Goal: Transaction & Acquisition: Obtain resource

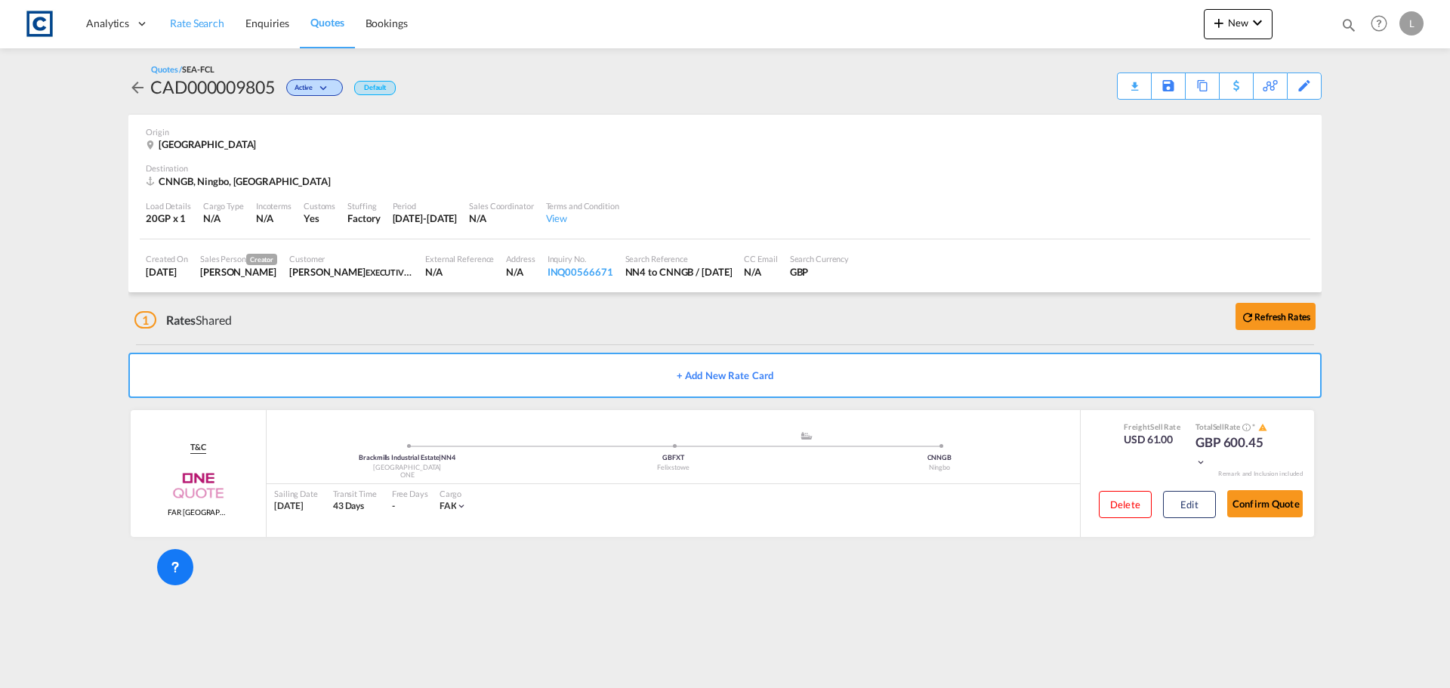
click at [184, 19] on span "Rate Search" at bounding box center [197, 23] width 54 height 13
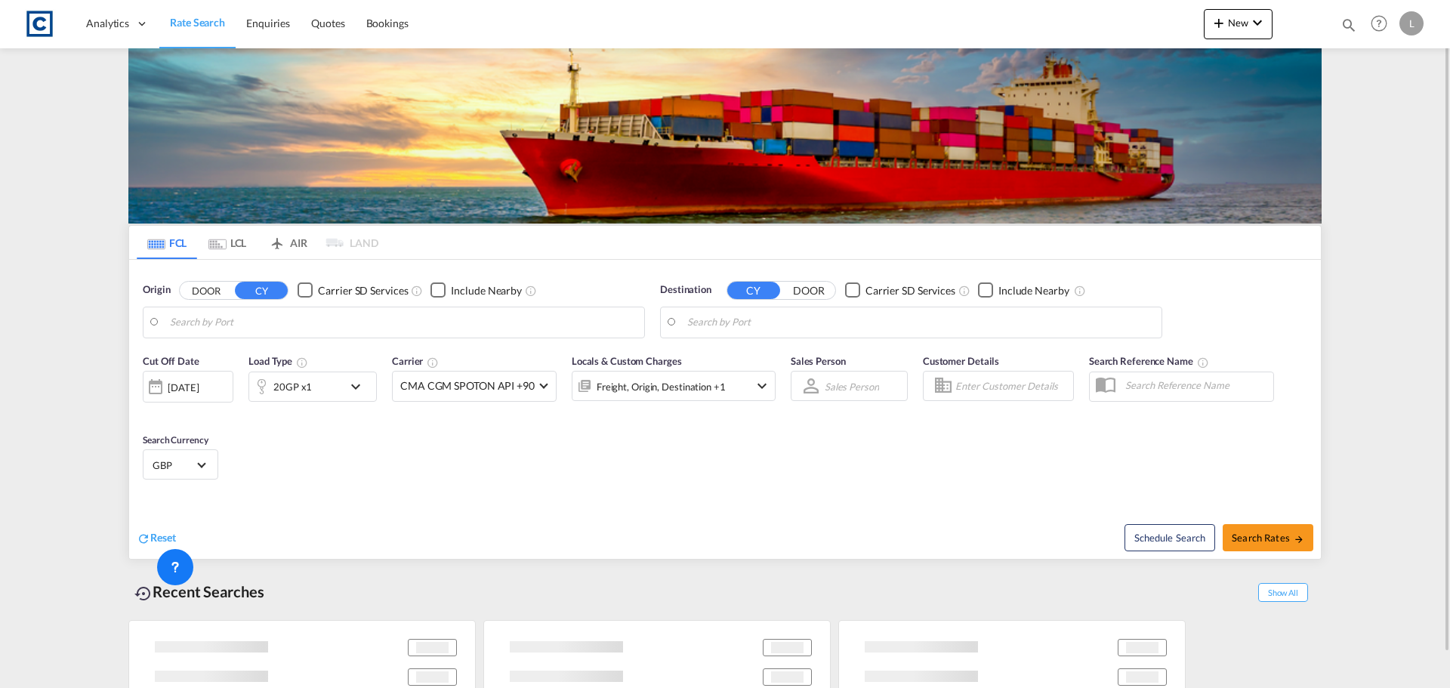
type input "GB-NN4, [GEOGRAPHIC_DATA]"
type input "Ningbo, CNNGB"
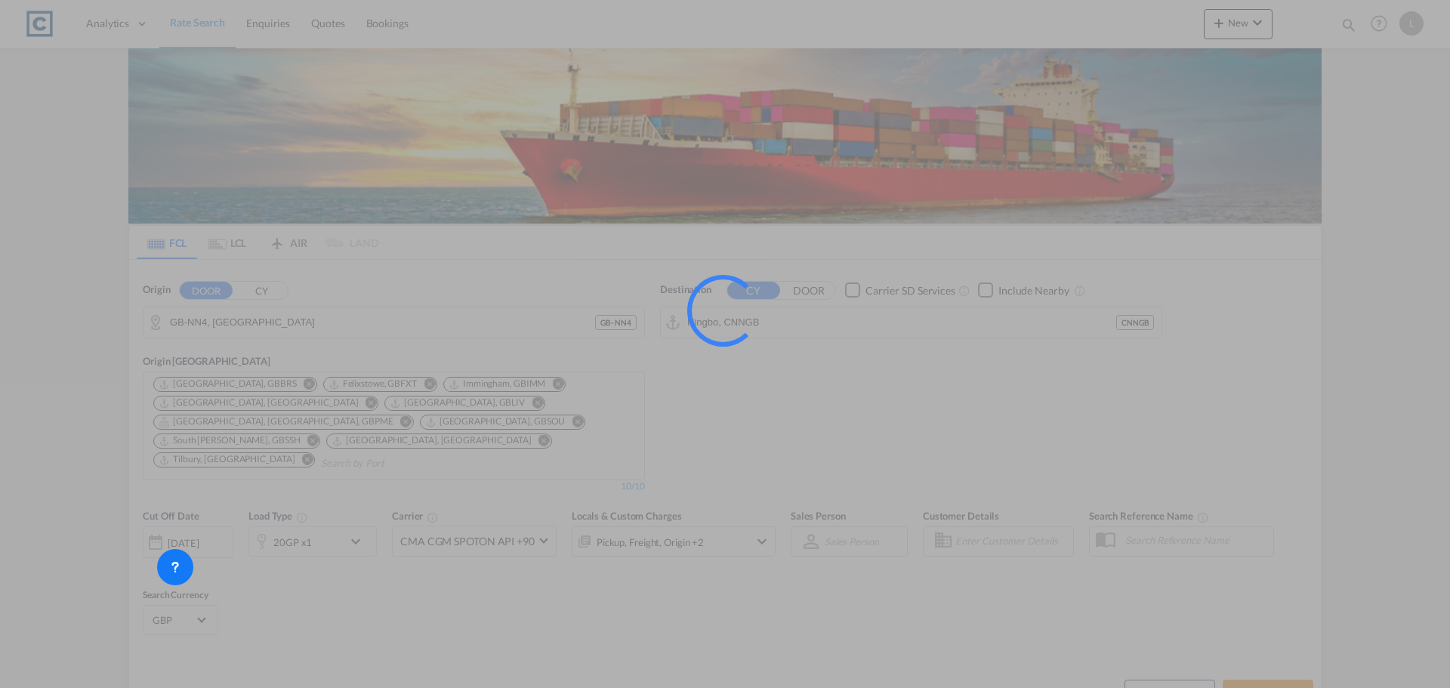
click at [205, 320] on div at bounding box center [725, 344] width 1450 height 688
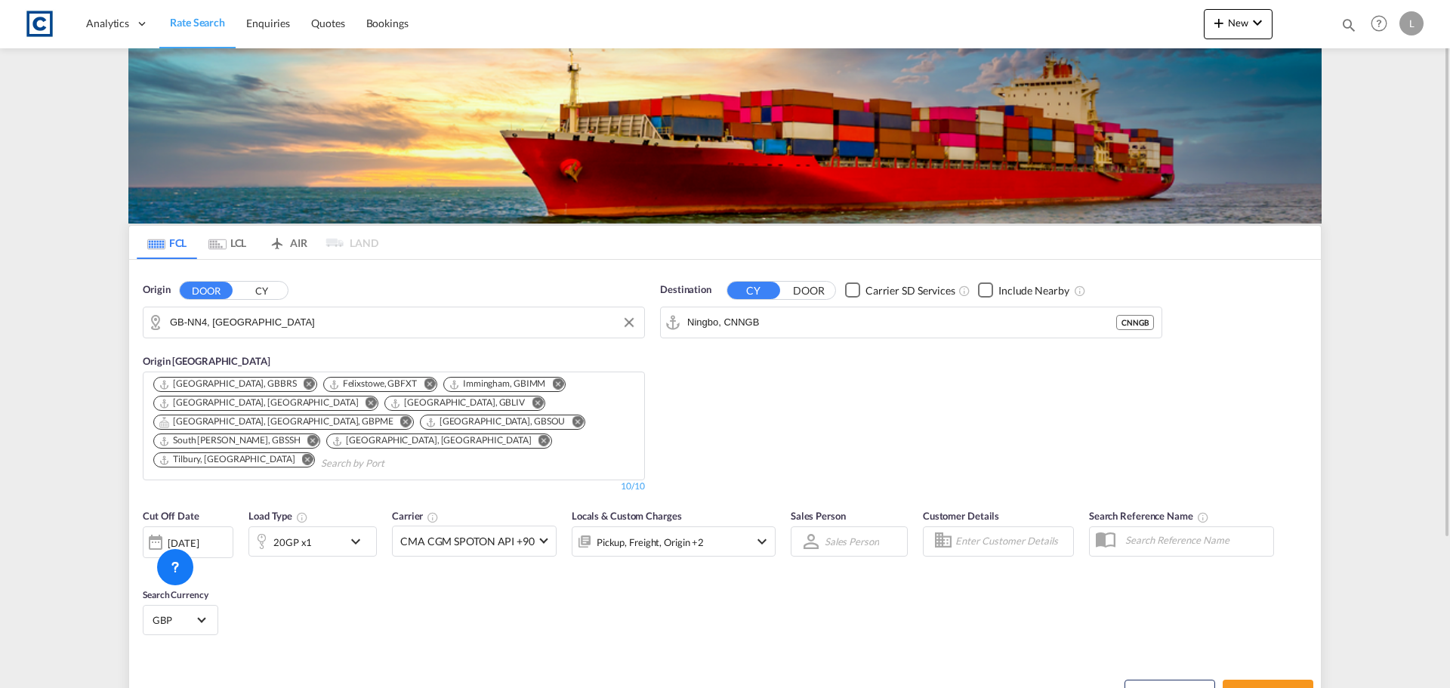
drag, startPoint x: 2, startPoint y: 326, endPoint x: 0, endPoint y: 319, distance: 7.9
click at [0, 320] on md-content "Analytics Dashboard Rate Search Enquiries Quotes Bookings New Quote Bookings" at bounding box center [725, 344] width 1450 height 688
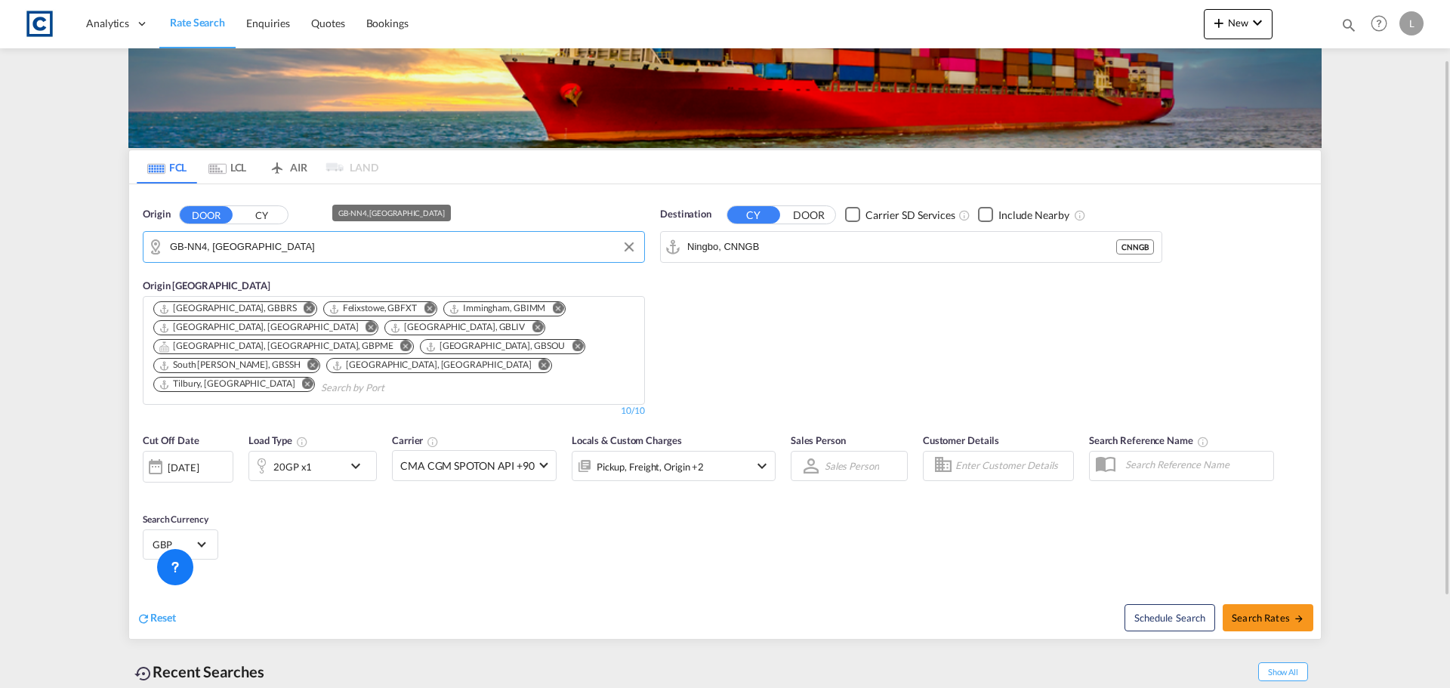
click at [361, 245] on input "GB-NN4, [GEOGRAPHIC_DATA]" at bounding box center [403, 247] width 467 height 23
drag, startPoint x: 361, startPoint y: 245, endPoint x: 2, endPoint y: 243, distance: 359.5
click at [2, 243] on md-content "Analytics Dashboard Rate Search Enquiries Quotes Bookings New Quote Bookings" at bounding box center [725, 344] width 1450 height 688
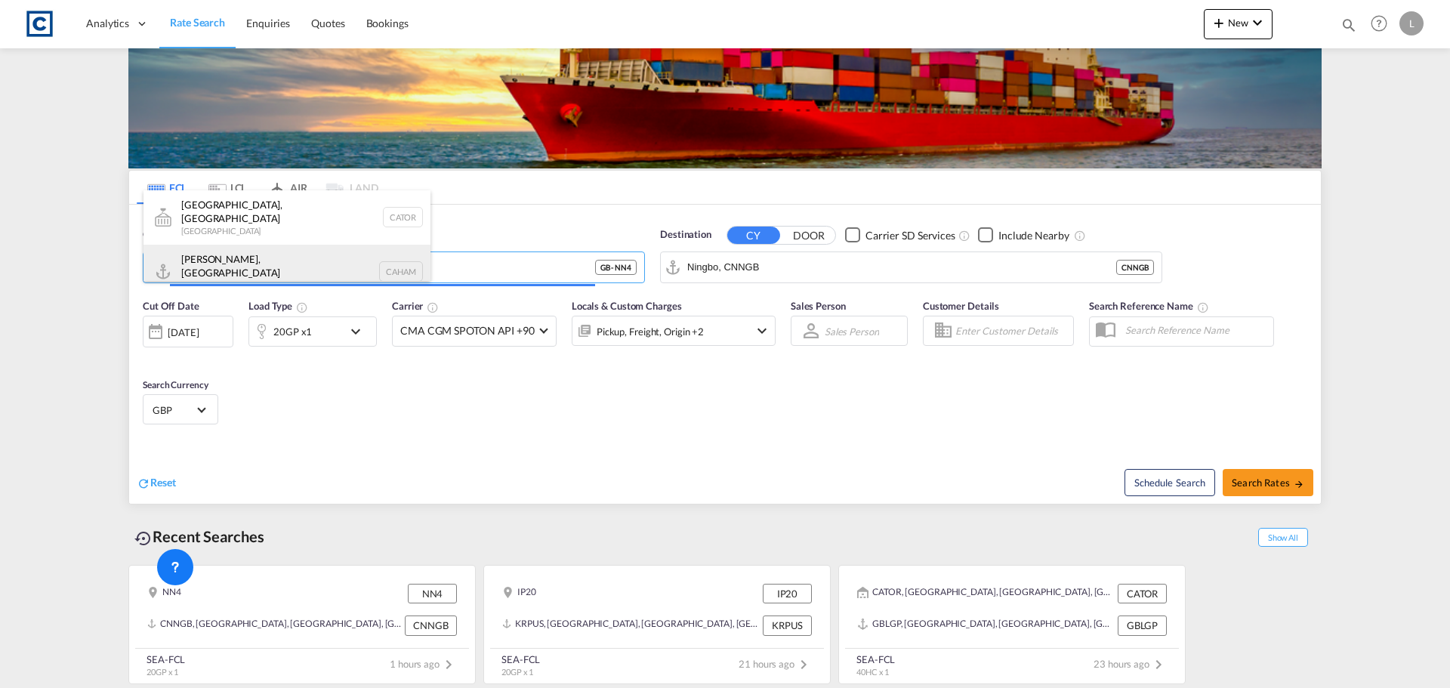
scroll to position [55, 0]
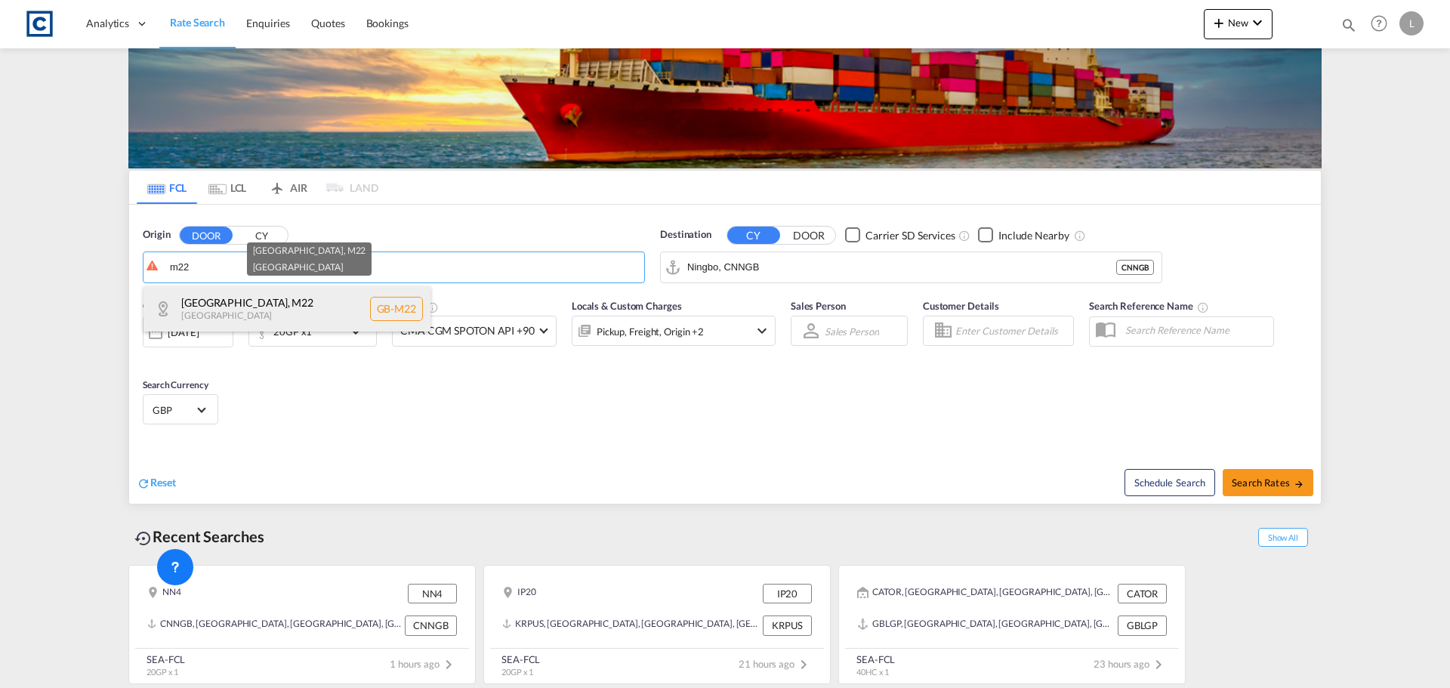
click at [209, 312] on div "[GEOGRAPHIC_DATA] , M22 [GEOGRAPHIC_DATA] [GEOGRAPHIC_DATA]-M22" at bounding box center [287, 308] width 287 height 45
click at [209, 312] on body "Analytics Dashboard Rate Search Enquiries Quotes Bookings" at bounding box center [725, 344] width 1450 height 688
type input "GB-M22, [GEOGRAPHIC_DATA]"
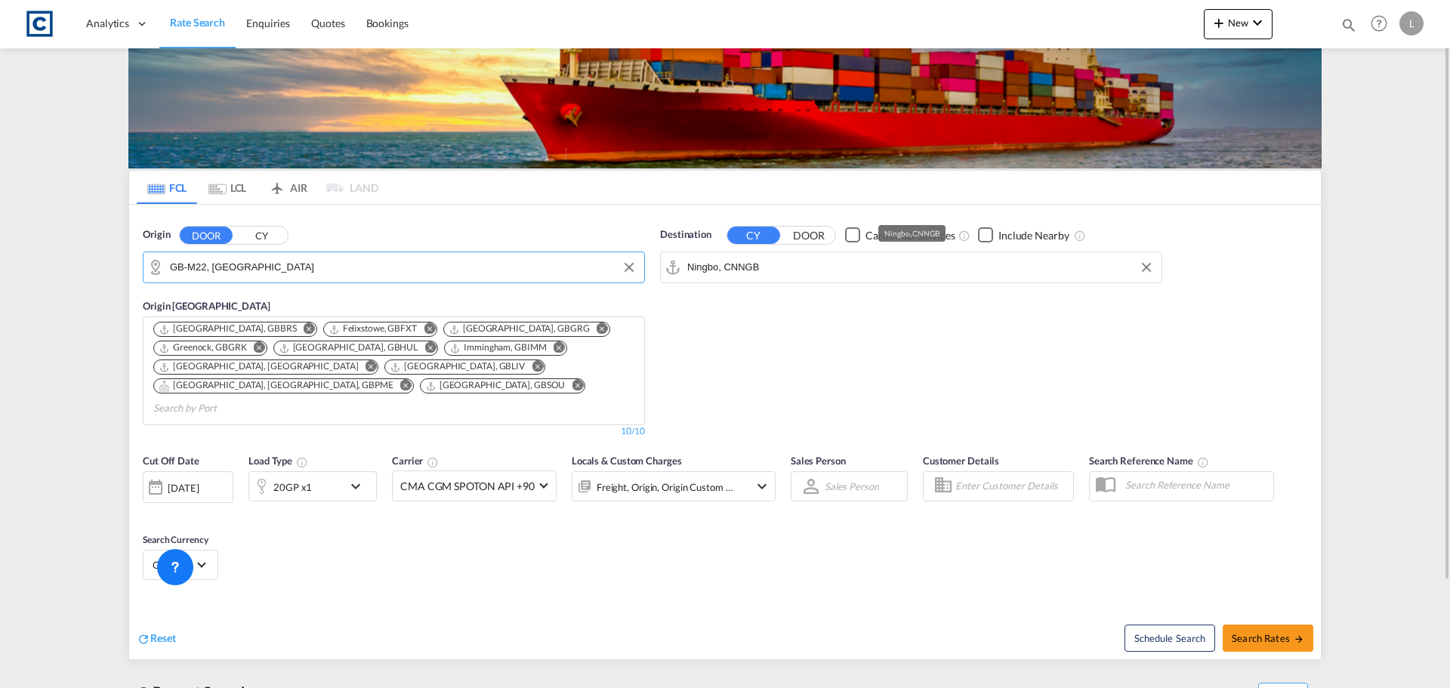
click at [764, 266] on input "Ningbo, CNNGB" at bounding box center [920, 267] width 467 height 23
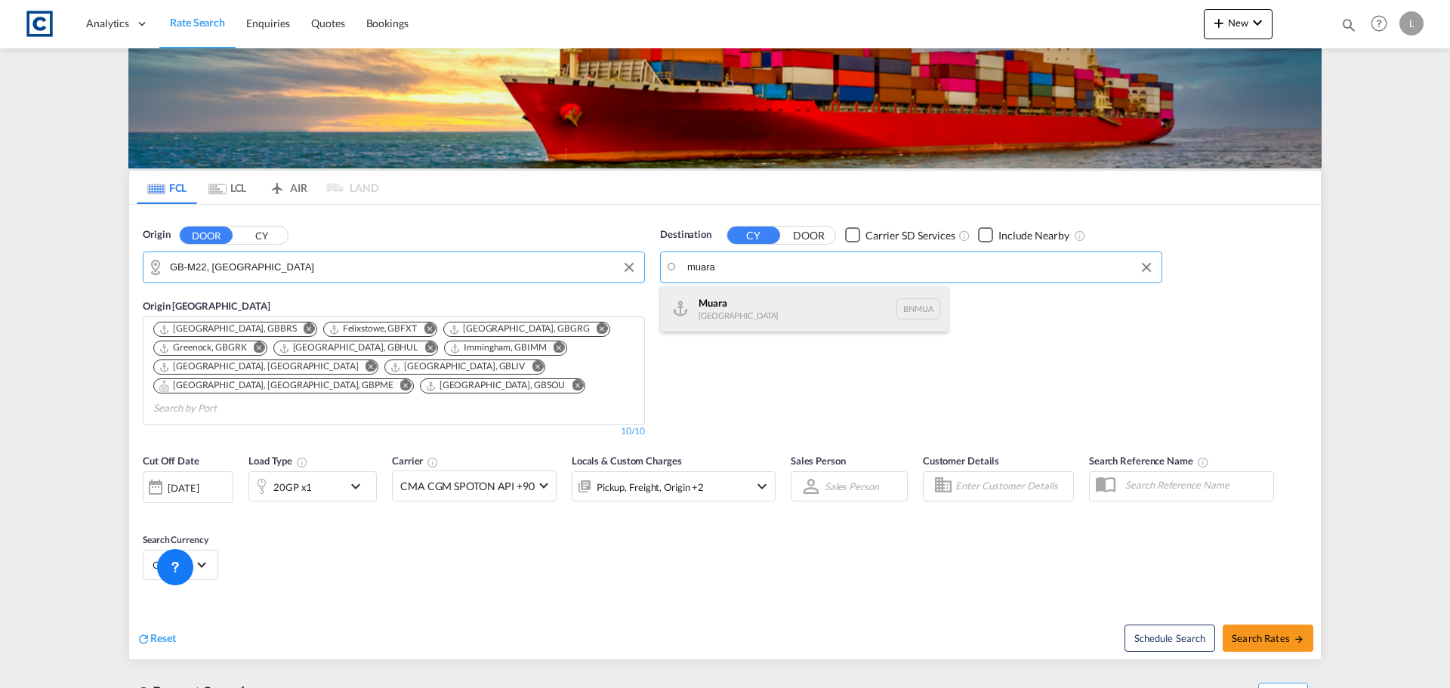
click at [773, 316] on div "[GEOGRAPHIC_DATA] BNMUA" at bounding box center [804, 308] width 287 height 45
type input "Muara, BNMUA"
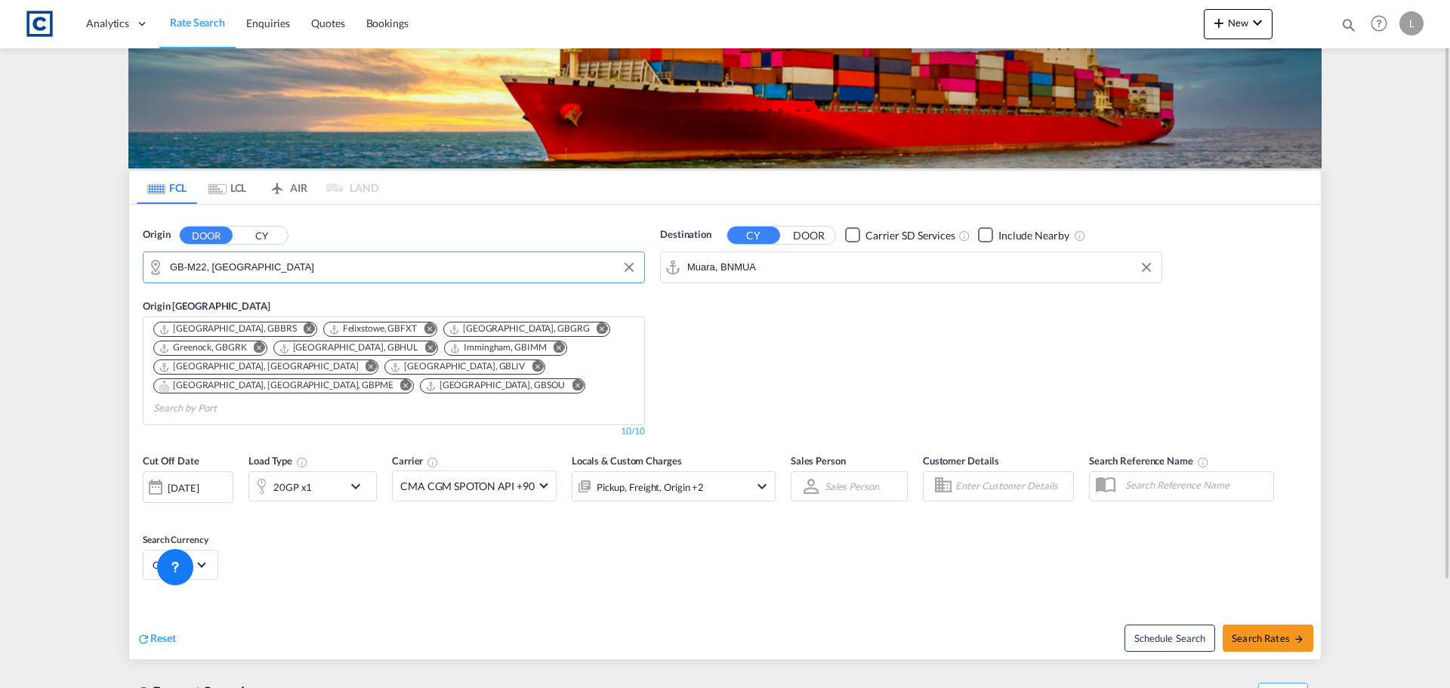
click at [337, 471] on div "20GP x1" at bounding box center [296, 486] width 94 height 30
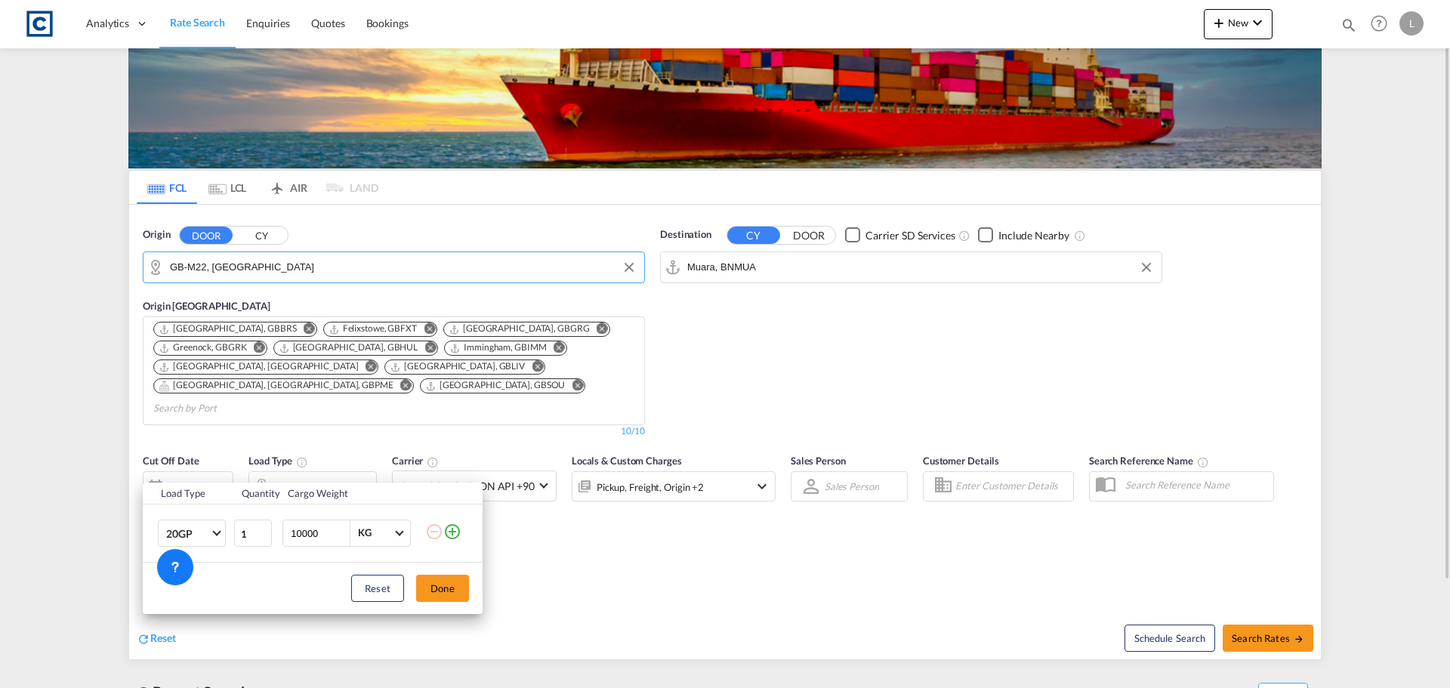
drag, startPoint x: 727, startPoint y: 529, endPoint x: 959, endPoint y: 551, distance: 233.6
click at [754, 533] on div "Load Type Quantity Cargo Weight 20GP 20GP 40GP 40HC 45HC 20RE 40RE 40HR 20OT 40…" at bounding box center [725, 344] width 1450 height 688
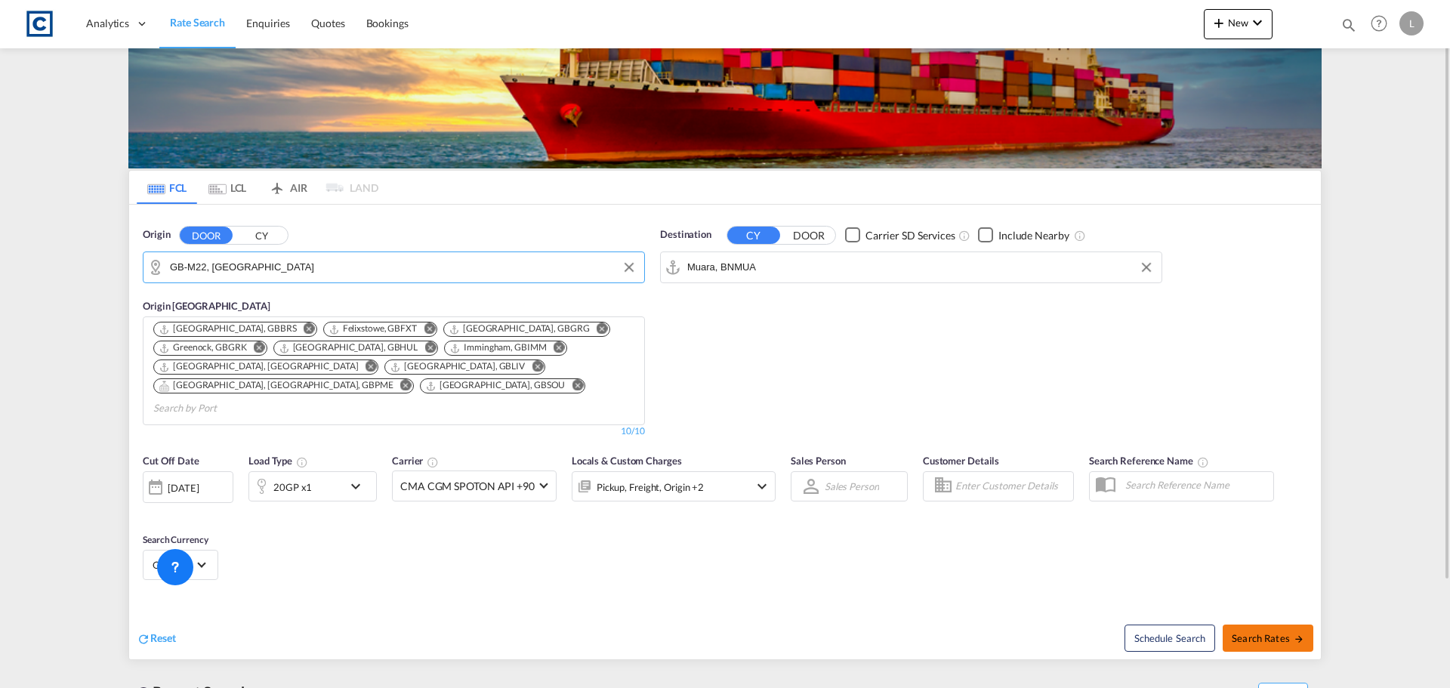
click at [1290, 632] on span "Search Rates" at bounding box center [1268, 638] width 73 height 12
type input "M22 to BNMUA / [DATE]"
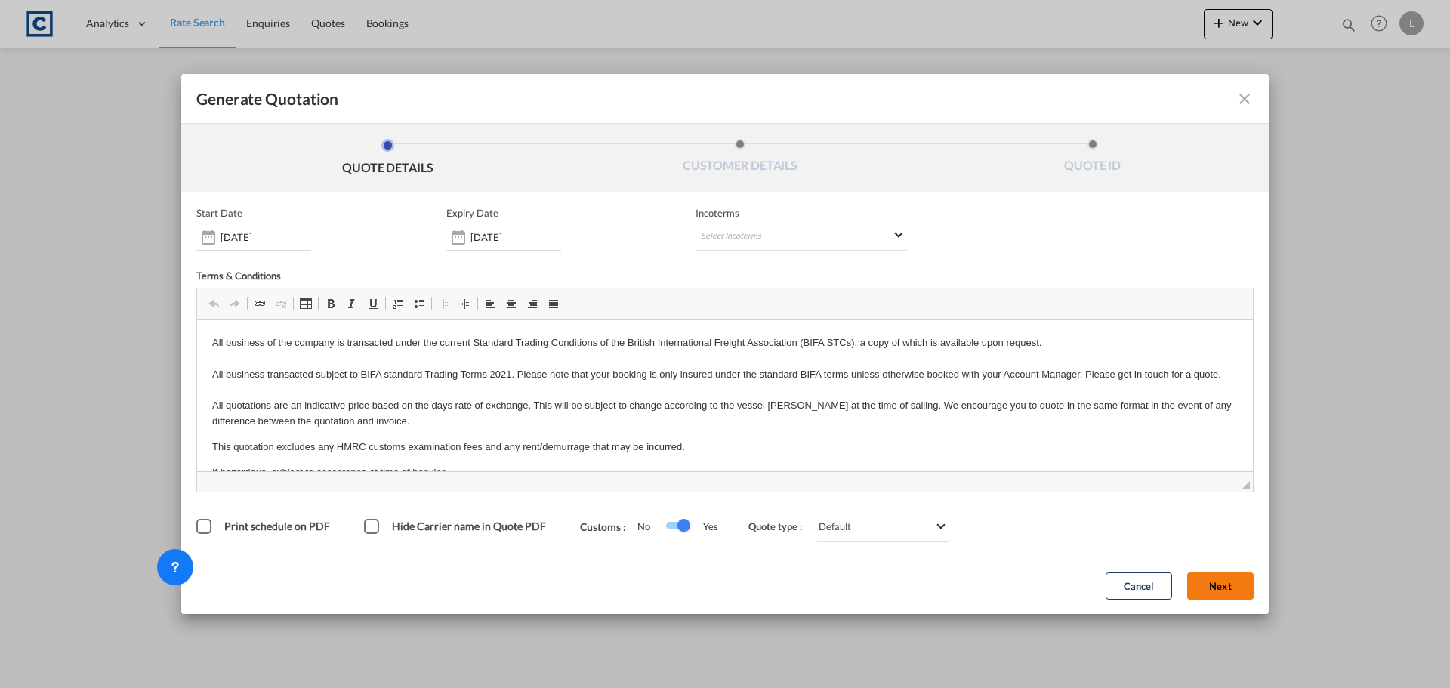
click at [1246, 597] on div "Cancel Next" at bounding box center [1179, 586] width 163 height 42
click at [1241, 594] on button "Next" at bounding box center [1220, 586] width 66 height 27
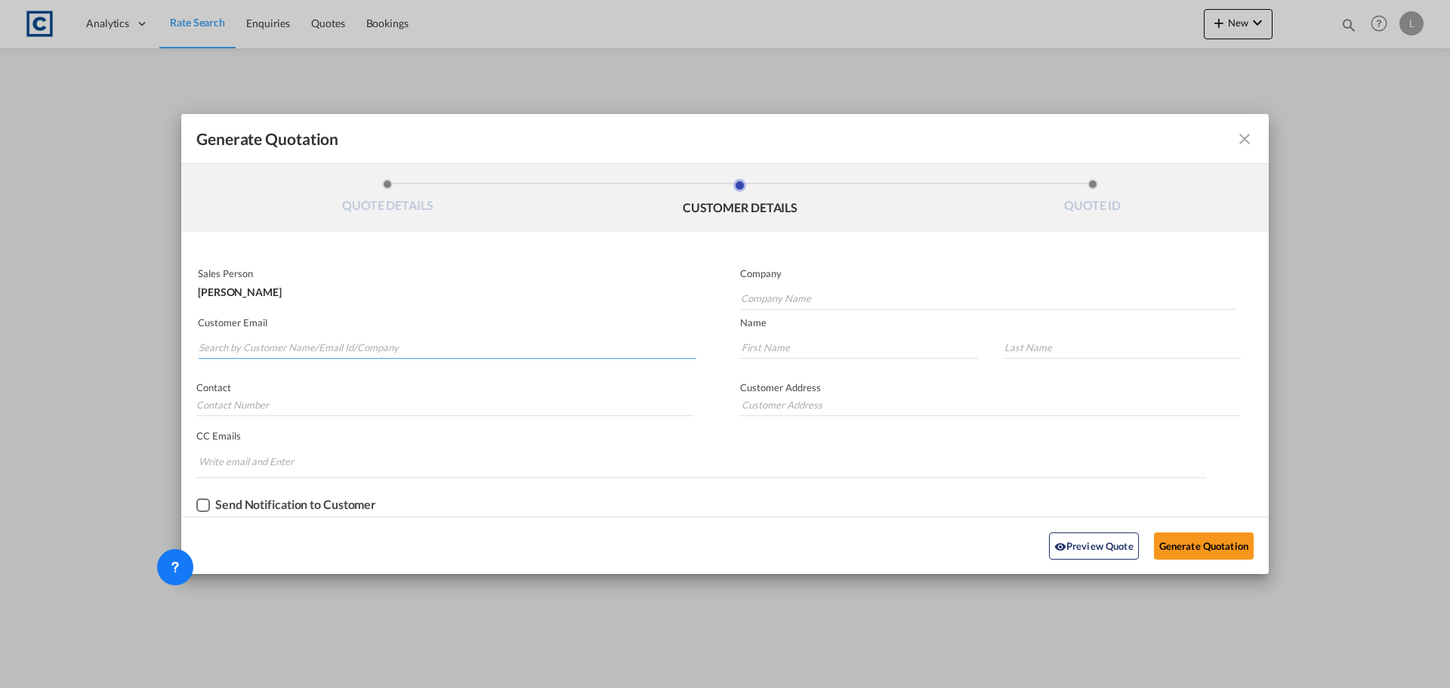
click at [505, 339] on input "Search by Customer Name/Email Id/Company" at bounding box center [448, 347] width 498 height 23
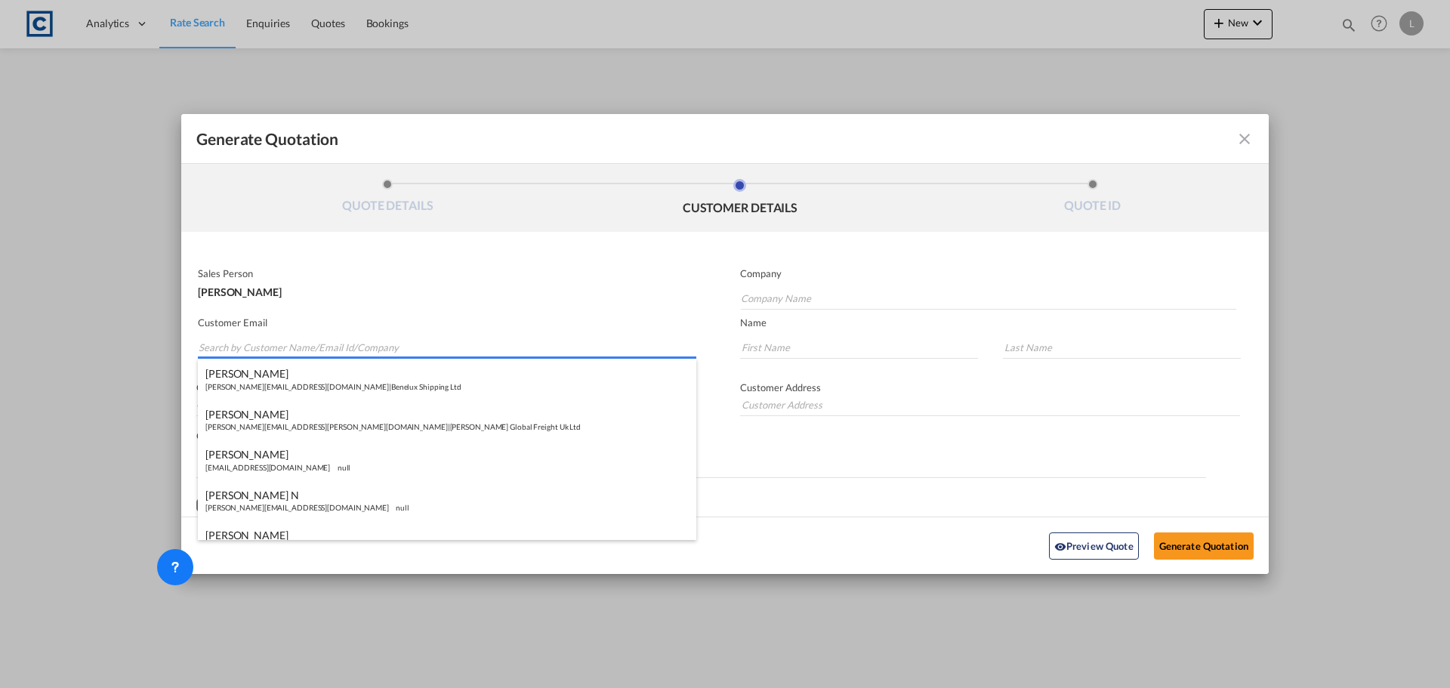
click at [270, 336] on input "Search by Customer Name/Email Id/Company" at bounding box center [448, 347] width 498 height 23
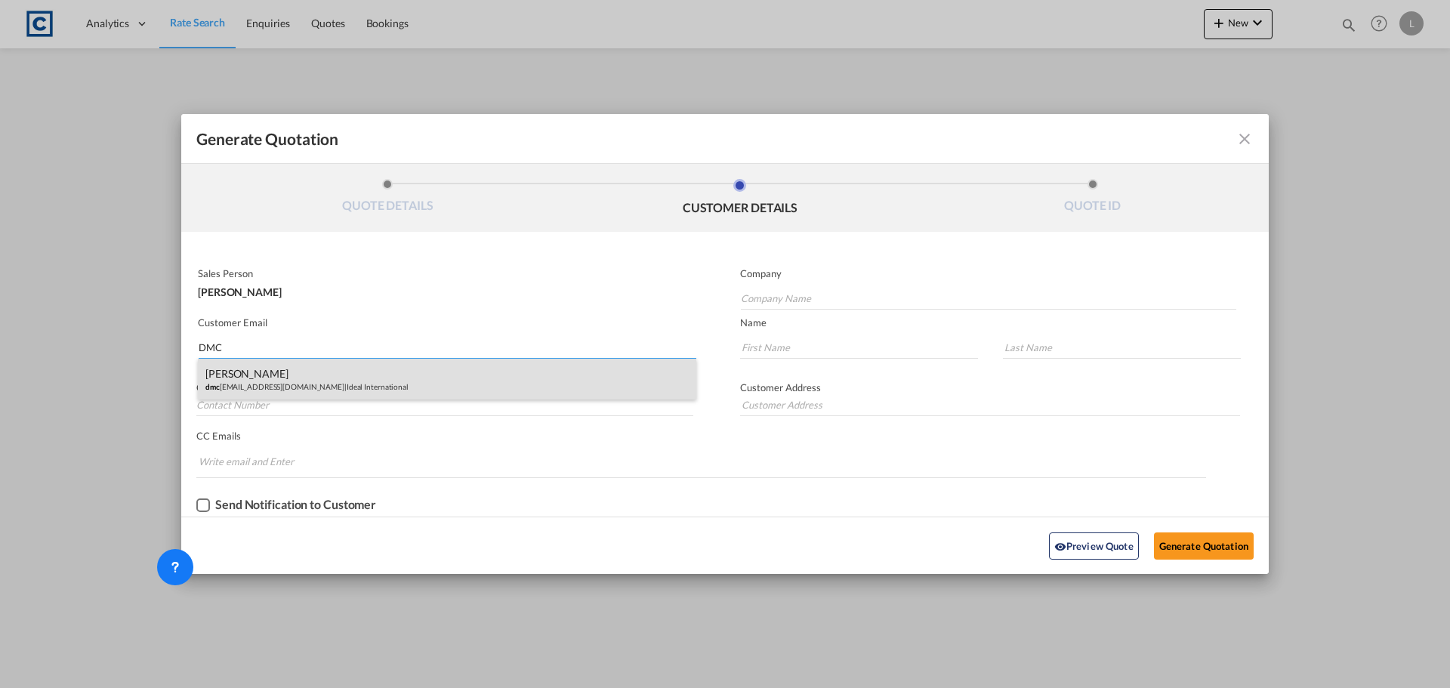
type input "DMC"
click at [280, 375] on div "[PERSON_NAME] dmc [EMAIL_ADDRESS][DOMAIN_NAME] | Ideal International" at bounding box center [447, 379] width 499 height 41
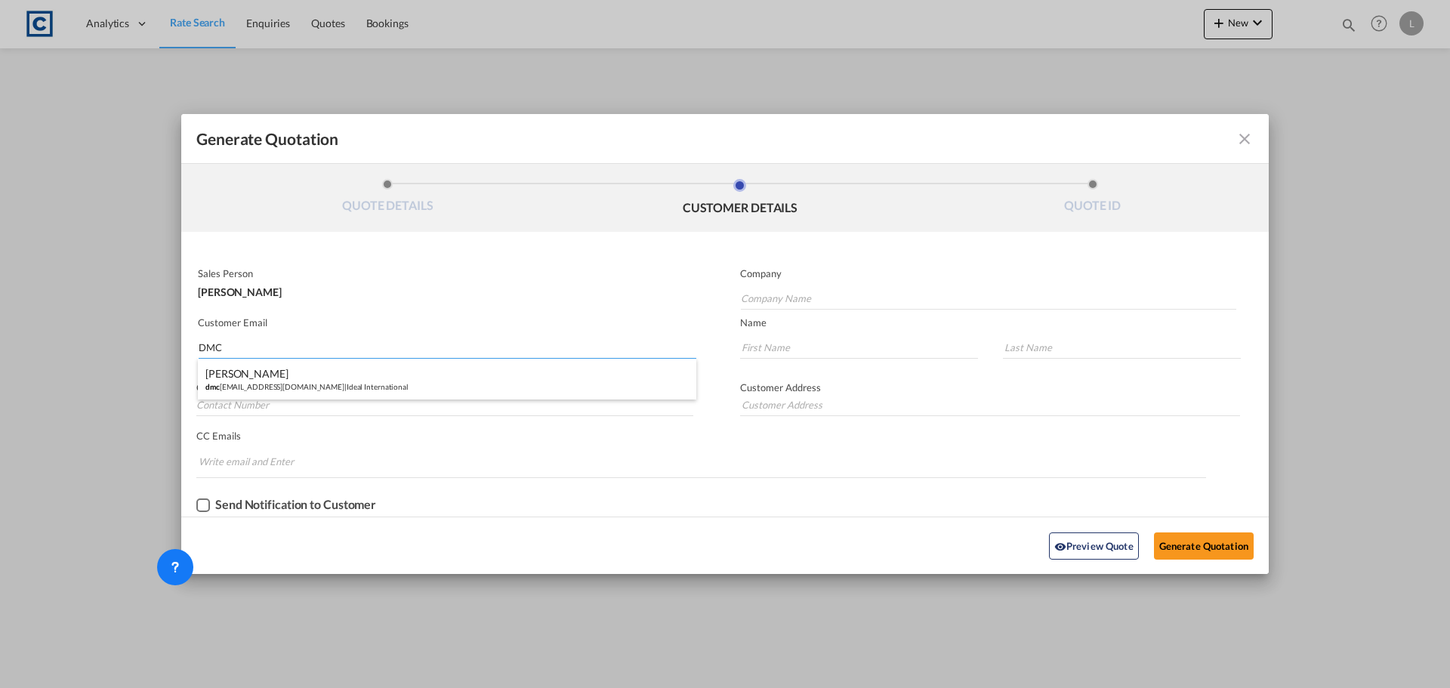
type input "Ideal International"
type input "[EMAIL_ADDRESS][DOMAIN_NAME]"
type input "[PERSON_NAME]"
type input "01708528495"
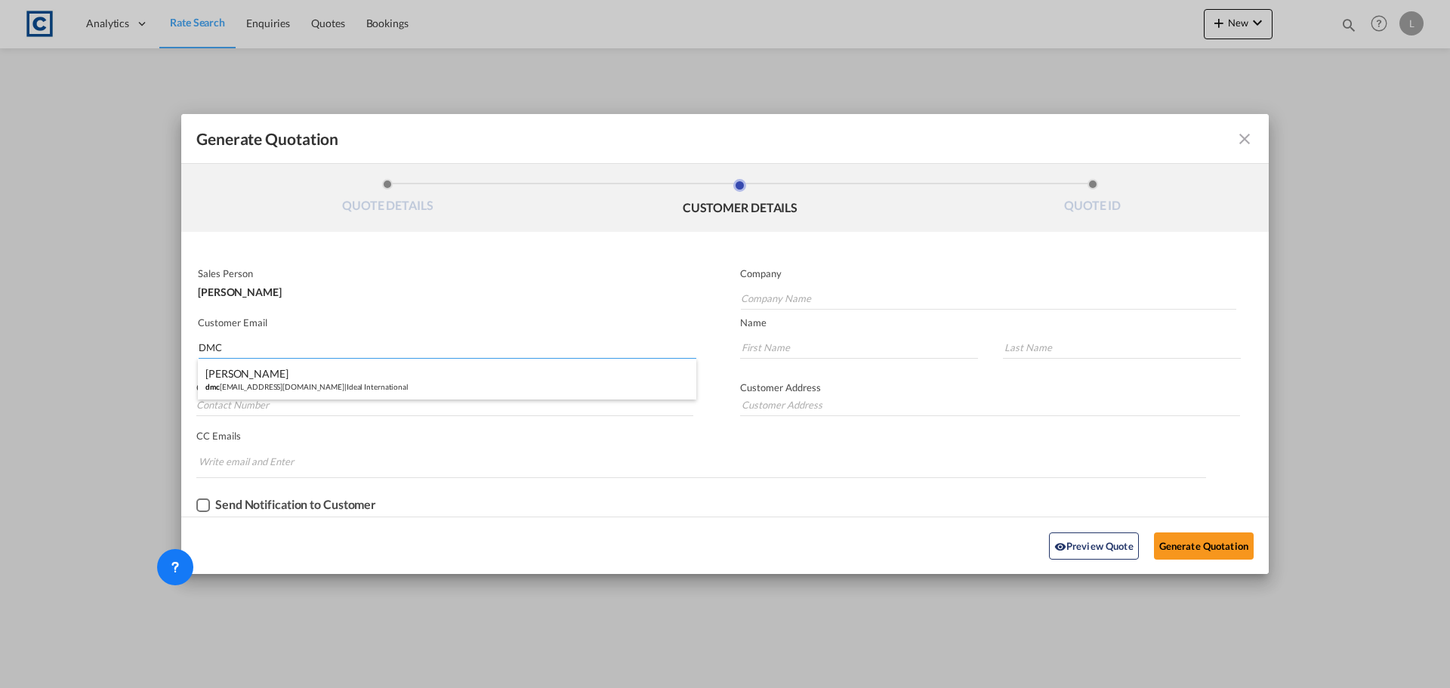
type input "[STREET_ADDRESS]"
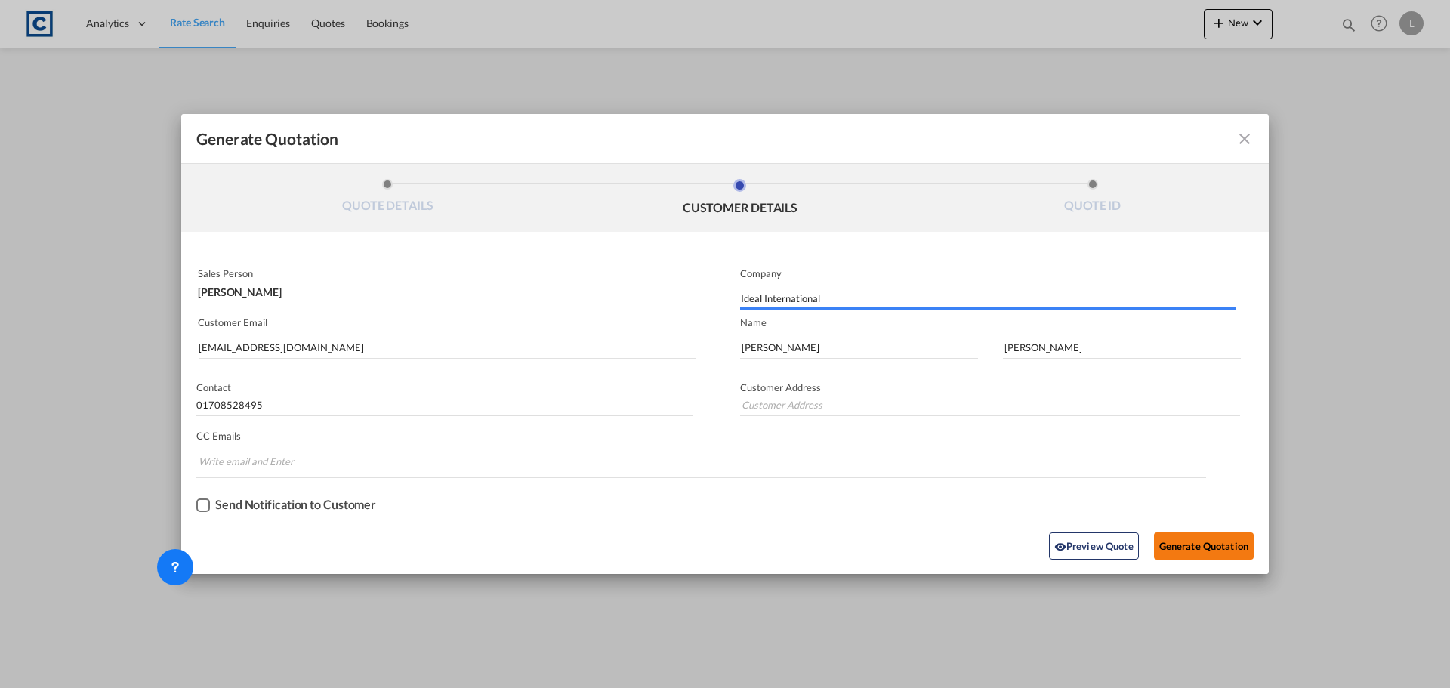
click at [1227, 545] on button "Generate Quotation" at bounding box center [1204, 546] width 100 height 27
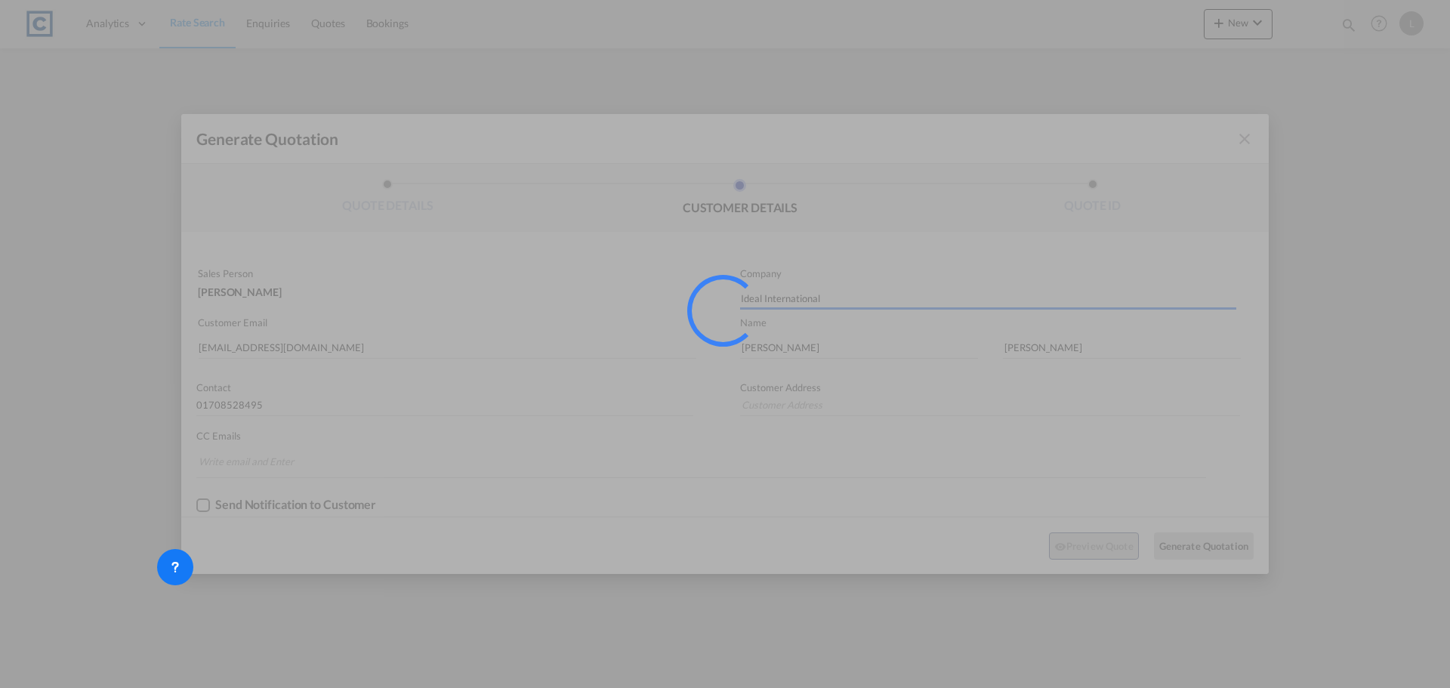
type input "[STREET_ADDRESS]"
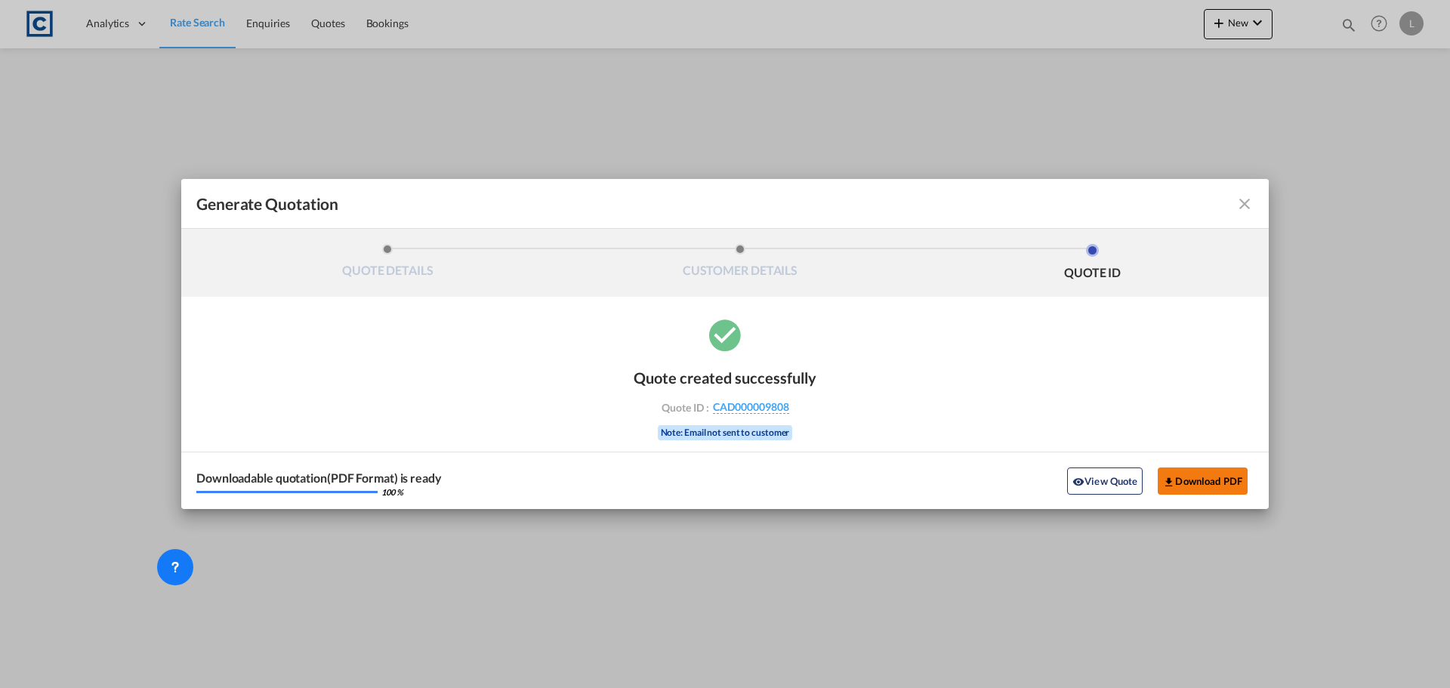
click at [1222, 480] on button "Download PDF" at bounding box center [1203, 481] width 90 height 27
click at [1249, 203] on md-icon "icon-close fg-AAA8AD cursor m-0" at bounding box center [1245, 204] width 18 height 18
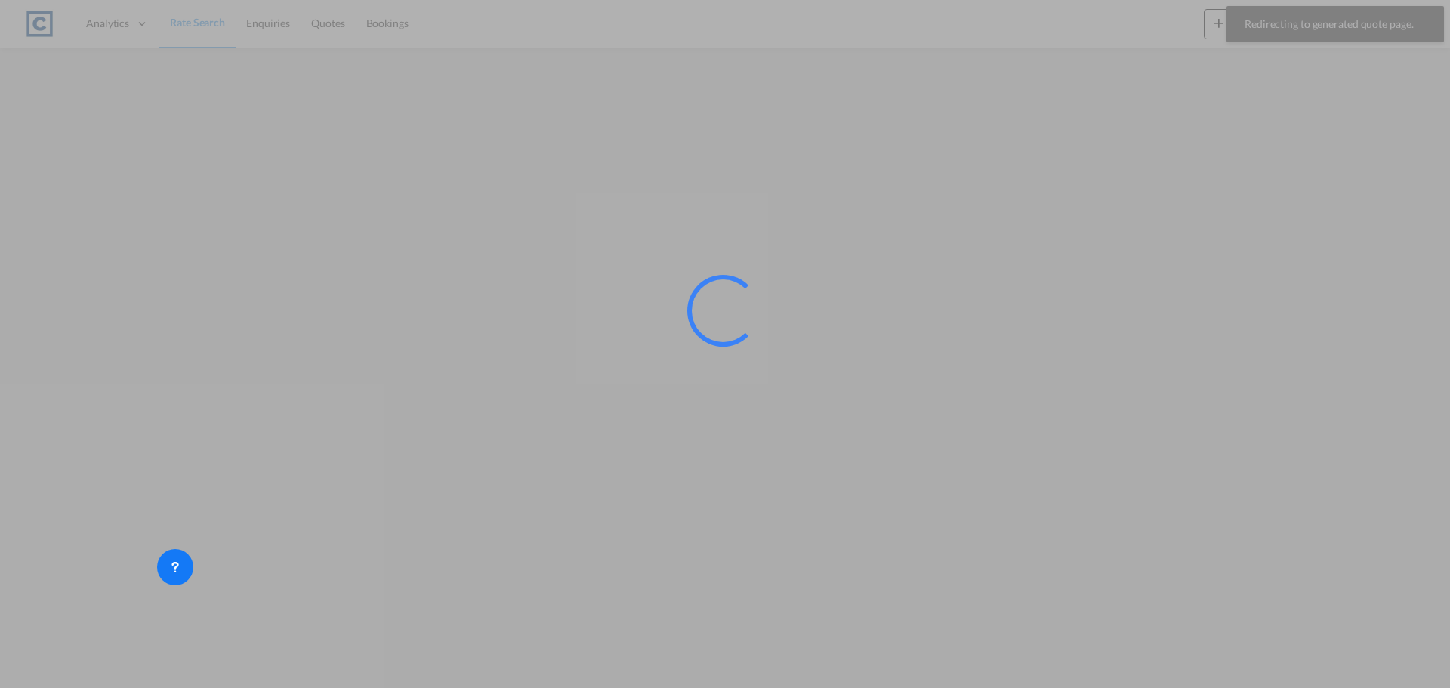
click at [191, 23] on div at bounding box center [725, 344] width 1450 height 688
